Goal: Obtain resource: Download file/media

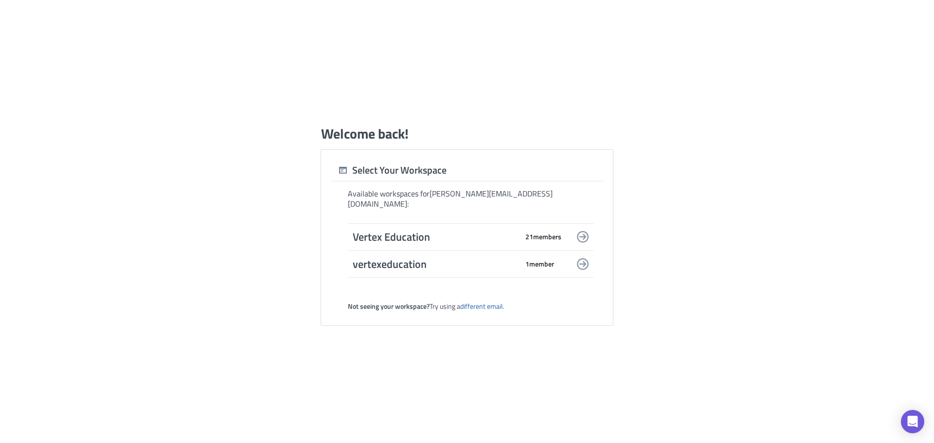
click at [444, 232] on span "Vertex Education" at bounding box center [435, 237] width 165 height 14
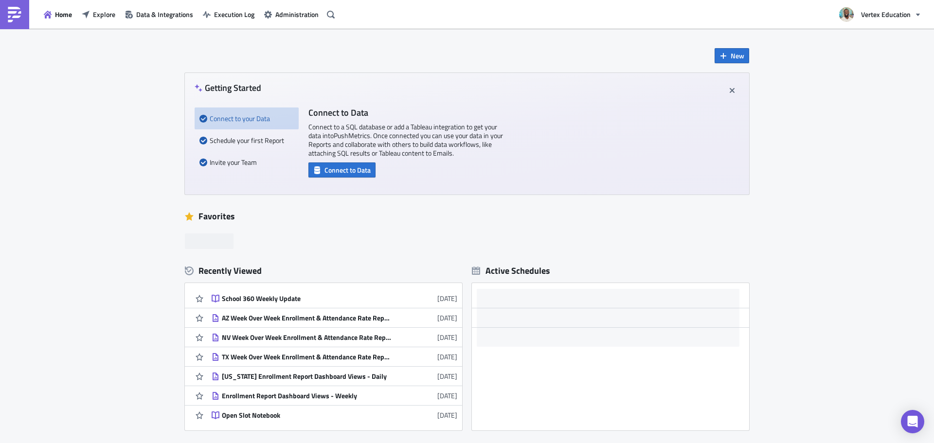
scroll to position [97, 0]
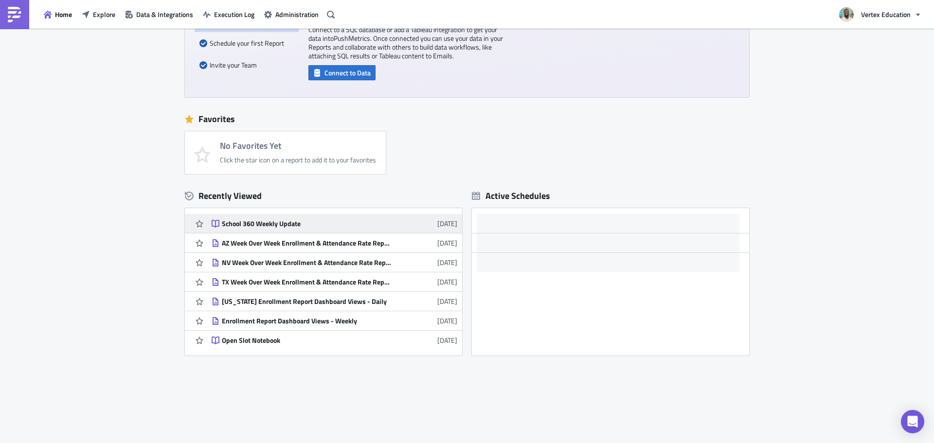
click at [266, 222] on div "School 360 Weekly Update" at bounding box center [307, 223] width 170 height 9
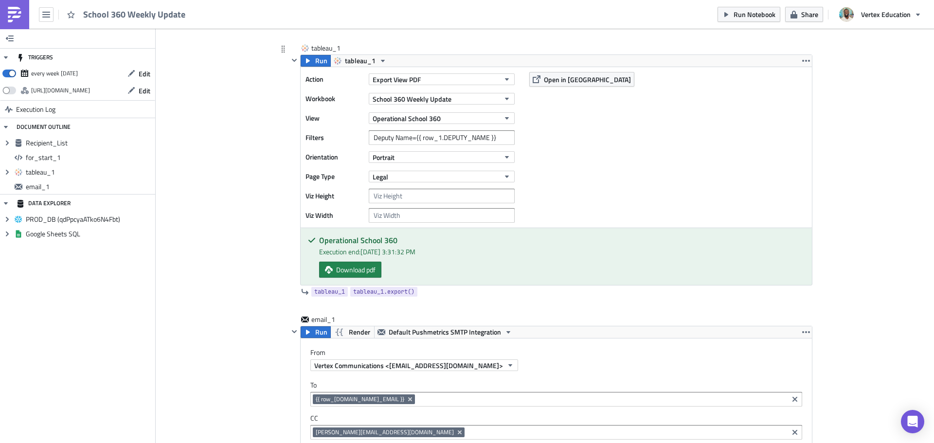
scroll to position [285, 0]
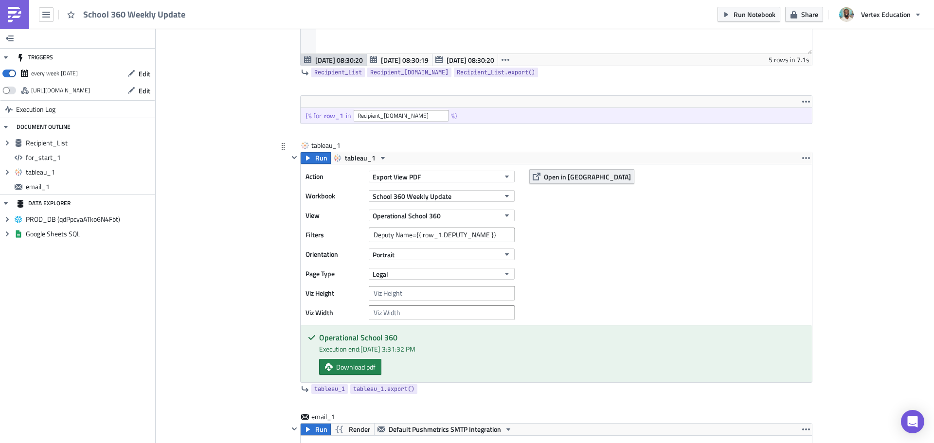
click at [567, 180] on span "Open in [GEOGRAPHIC_DATA]" at bounding box center [587, 177] width 87 height 10
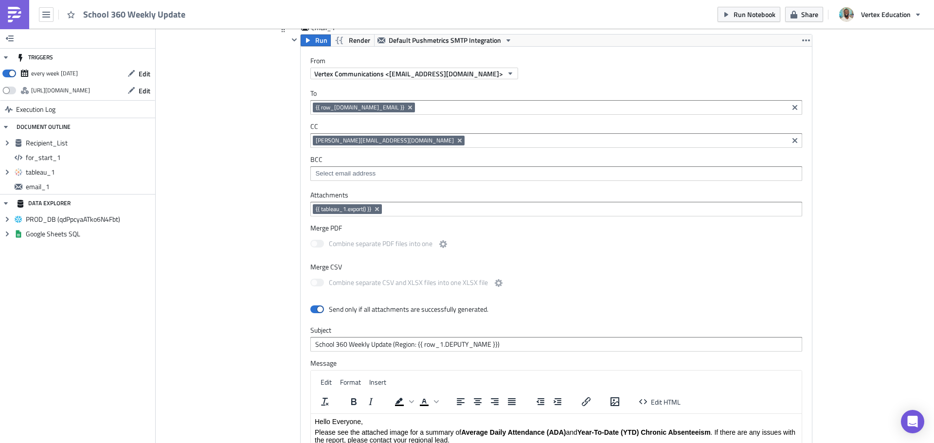
scroll to position [626, 0]
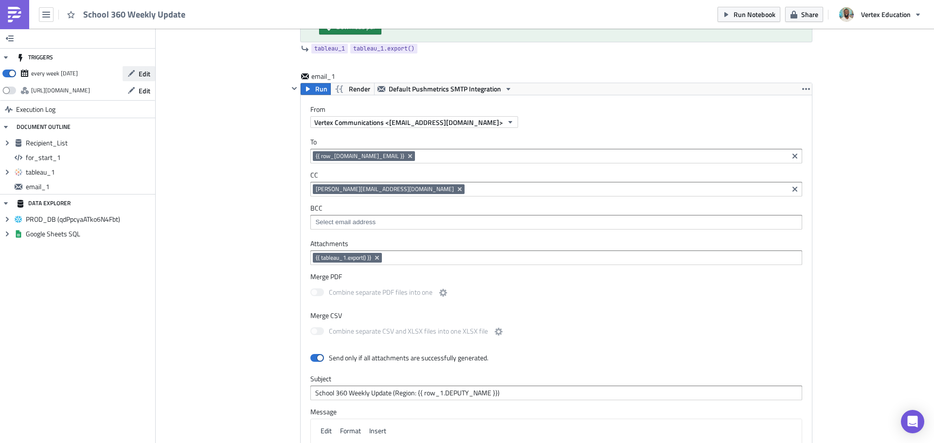
click at [142, 73] on span "Edit" at bounding box center [145, 74] width 12 height 10
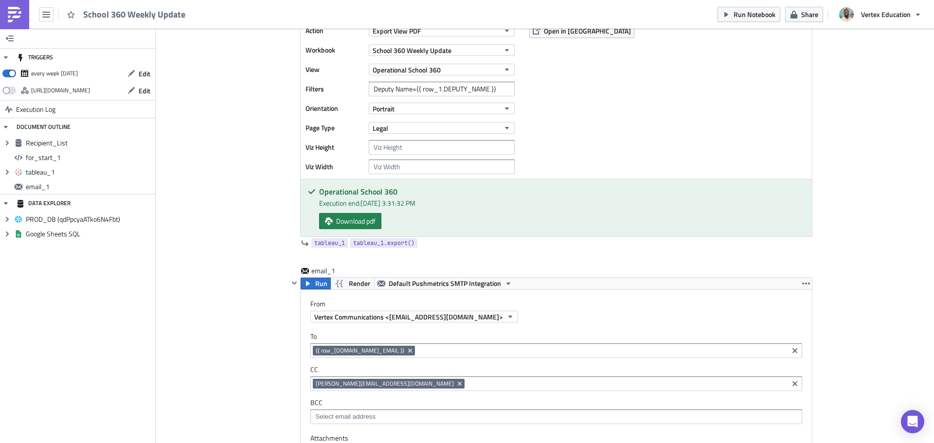
scroll to position [285, 0]
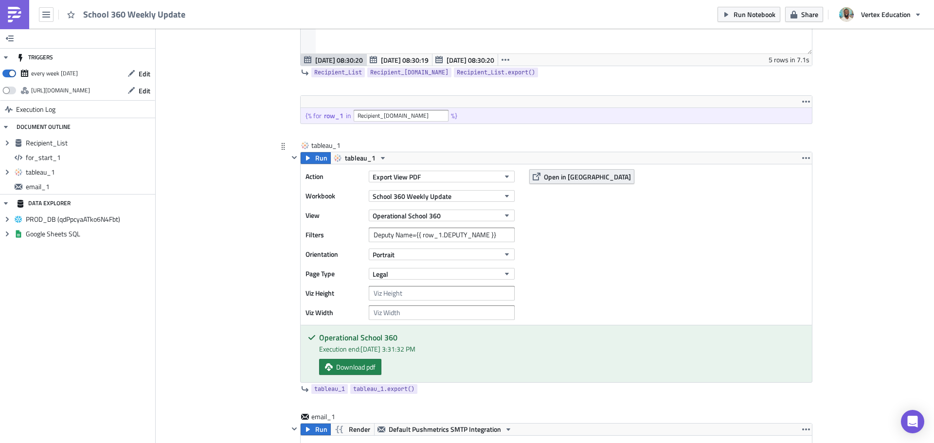
click at [562, 174] on span "Open in Tableau" at bounding box center [587, 177] width 87 height 10
click at [304, 156] on icon "button" at bounding box center [308, 158] width 8 height 8
click at [369, 371] on span "Download pdf" at bounding box center [355, 367] width 39 height 10
click at [555, 181] on span "Open in Tableau" at bounding box center [587, 177] width 87 height 10
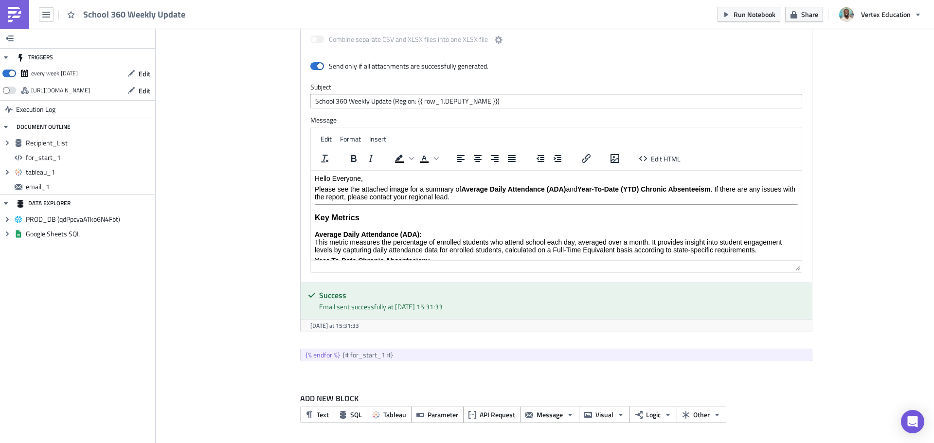
scroll to position [723, 0]
